Goal: Check status

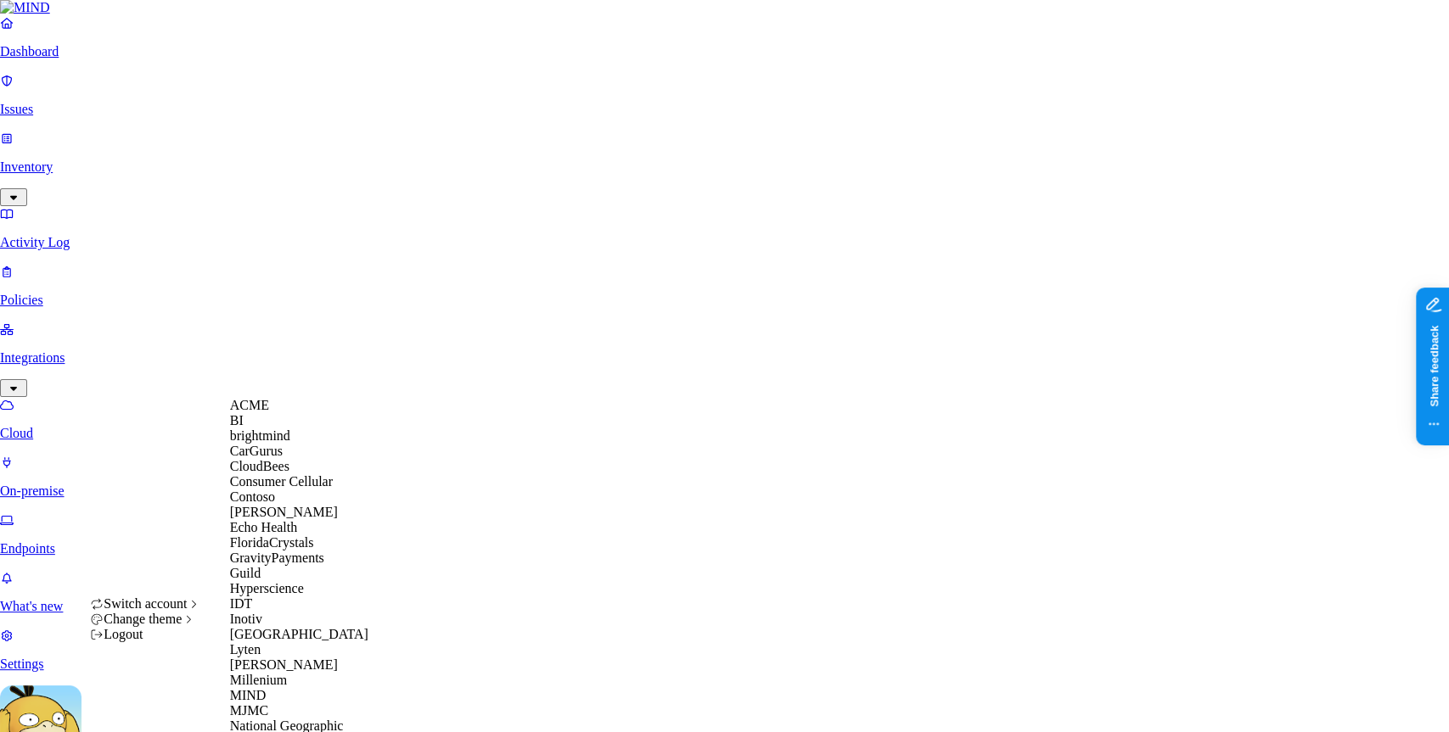
click at [269, 412] on span "ACME" at bounding box center [249, 405] width 39 height 14
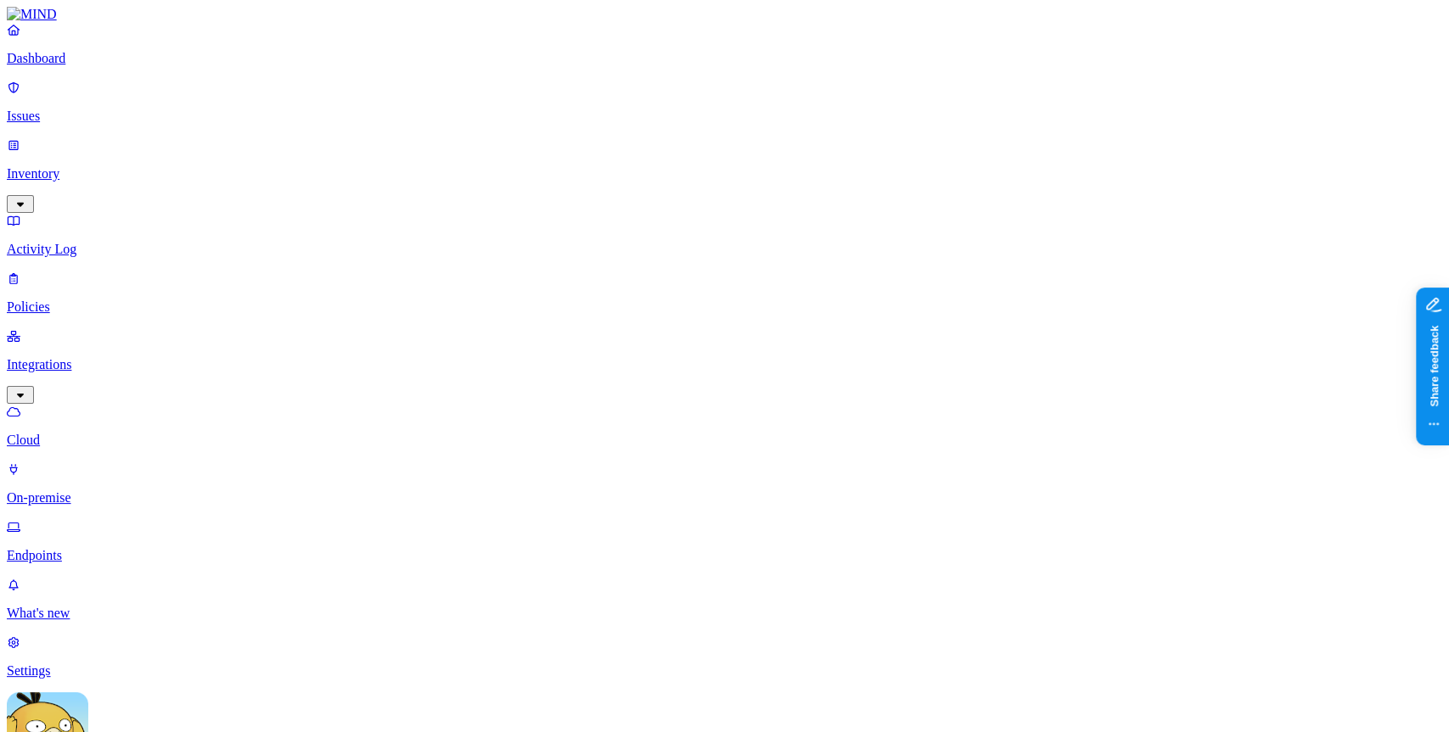
scroll to position [376, 0]
drag, startPoint x: 595, startPoint y: 387, endPoint x: 605, endPoint y: 403, distance: 19.1
click at [129, 457] on nav "Dashboard Issues Inventory Activity Log Policies Integrations Cloud On-premise …" at bounding box center [724, 350] width 1435 height 657
click at [10, 426] on nav "Dashboard Issues Inventory Activity Log Policies Integrations Cloud On-premise …" at bounding box center [724, 350] width 1435 height 657
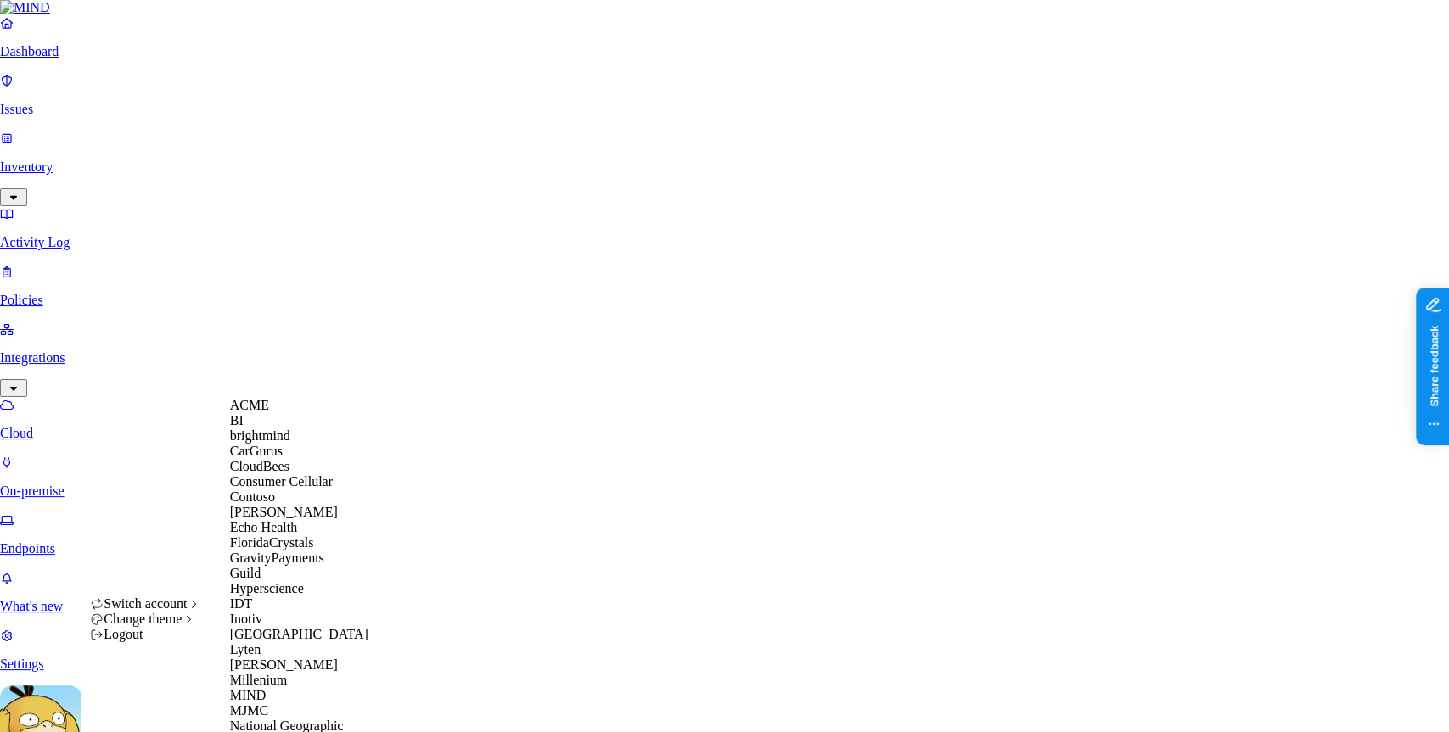
scroll to position [390, 0]
click at [293, 688] on div "MIND" at bounding box center [312, 695] width 165 height 15
